Goal: Information Seeking & Learning: Learn about a topic

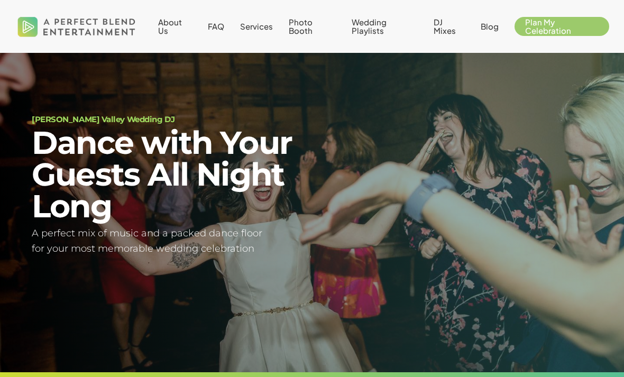
scroll to position [16, 0]
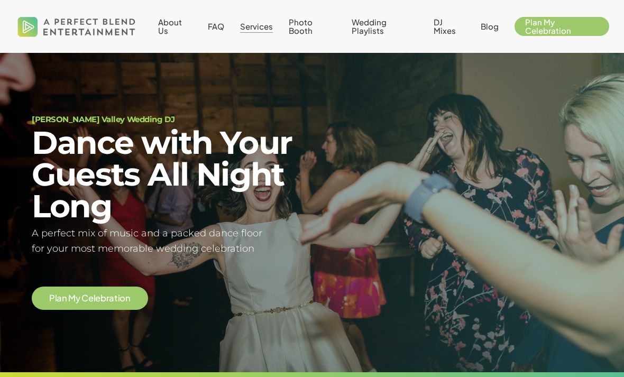
click at [258, 28] on span "Services" at bounding box center [256, 26] width 33 height 10
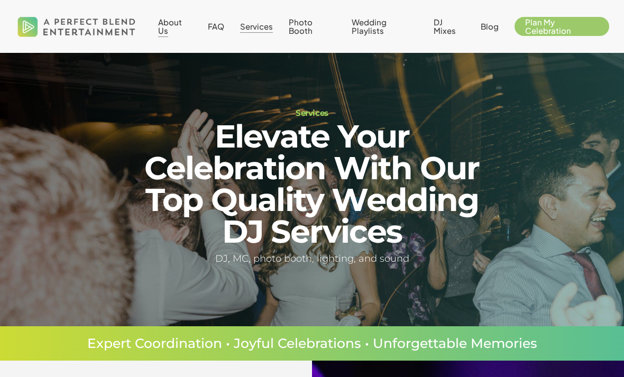
click at [174, 29] on link "About Us" at bounding box center [175, 26] width 34 height 17
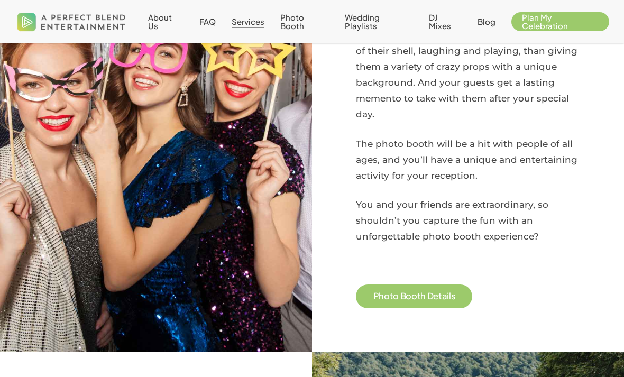
scroll to position [981, 0]
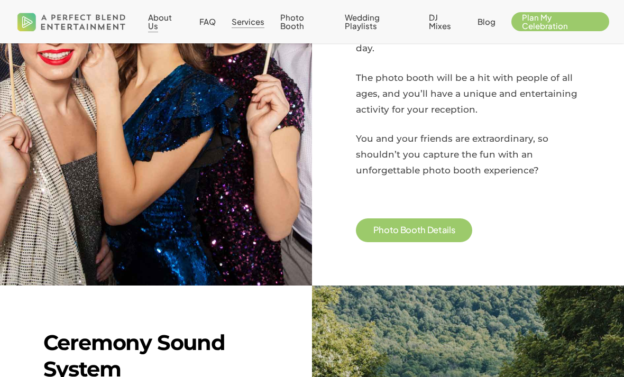
click at [167, 16] on span "About Us" at bounding box center [160, 21] width 24 height 19
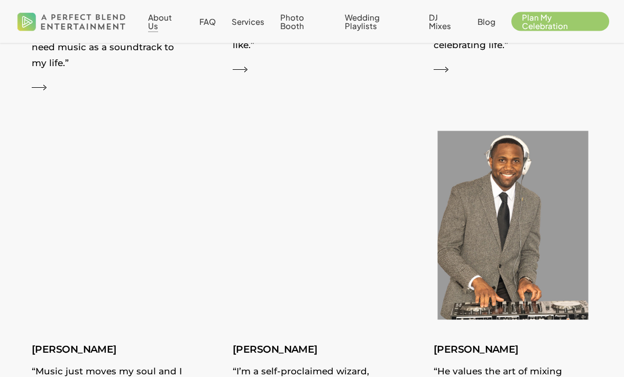
scroll to position [1406, 0]
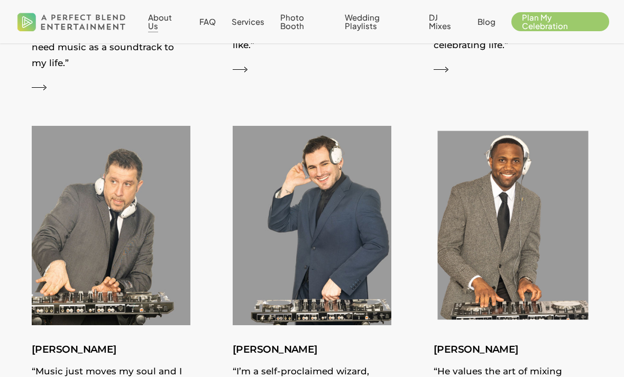
click at [547, 253] on img at bounding box center [514, 225] width 174 height 217
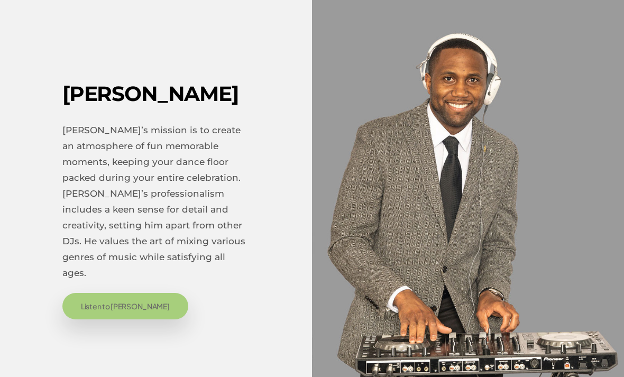
click at [117, 304] on link "Listen to Kevin" at bounding box center [125, 306] width 126 height 26
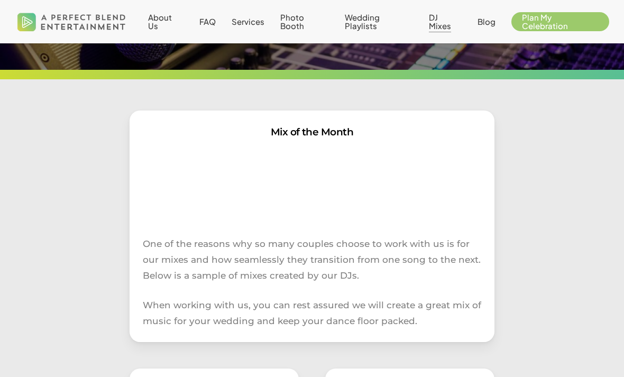
scroll to position [112, 0]
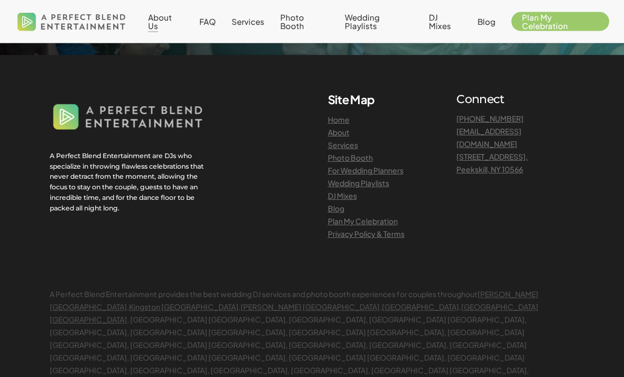
scroll to position [2514, 0]
